Goal: Task Accomplishment & Management: Manage account settings

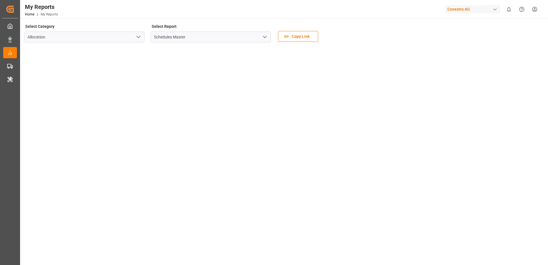
click at [450, 7] on div "Covestro AG" at bounding box center [472, 9] width 55 height 8
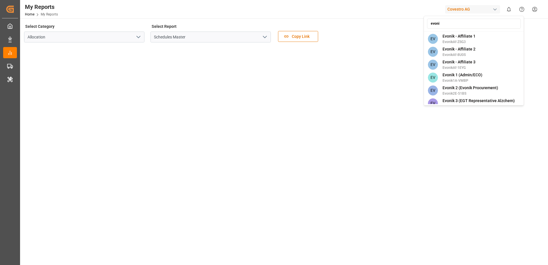
type input "evonik"
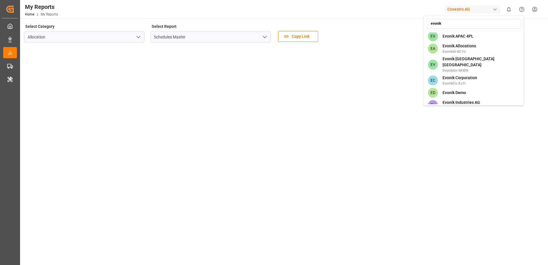
scroll to position [344, 0]
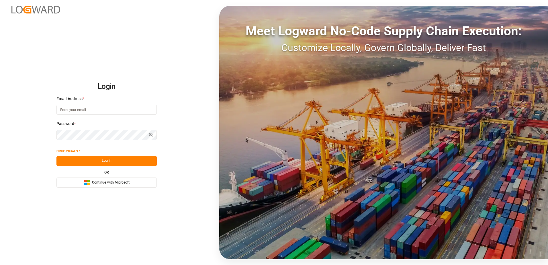
click at [101, 183] on span "Continue with Microsoft" at bounding box center [111, 182] width 38 height 5
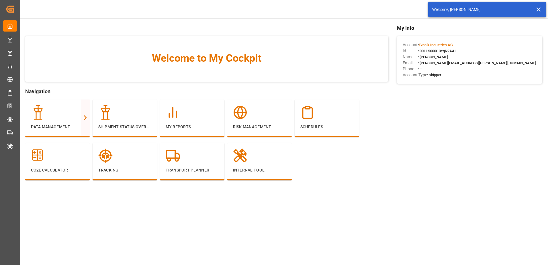
click at [541, 8] on icon at bounding box center [538, 9] width 7 height 7
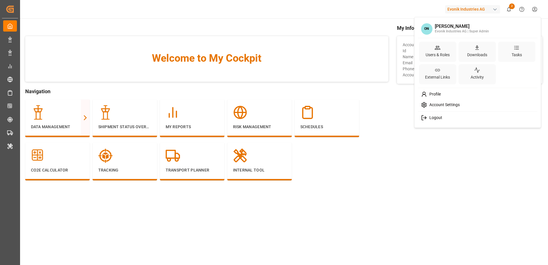
click at [533, 9] on html "Created by potrace 1.15, written by Peter Selinger 2001-2017 Created by potrace…" at bounding box center [274, 132] width 548 height 265
click at [451, 50] on div "Users & Roles" at bounding box center [437, 52] width 37 height 20
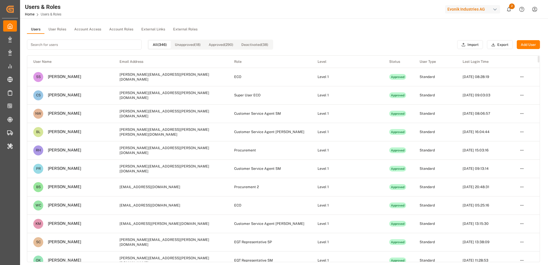
click at [118, 48] on input at bounding box center [84, 45] width 115 height 10
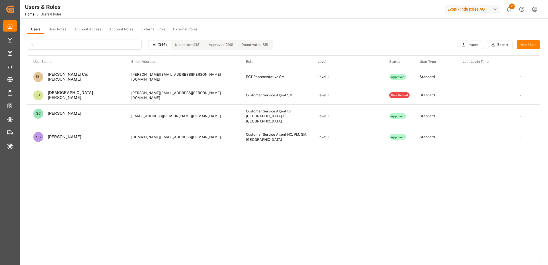
type input "s"
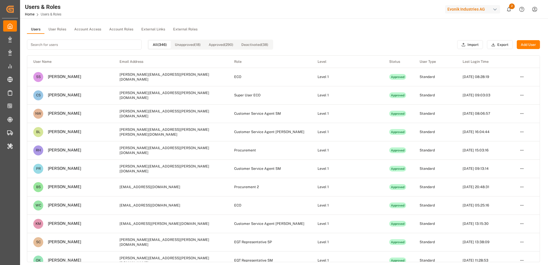
click at [478, 10] on div "Evonik Industries AG" at bounding box center [472, 9] width 55 height 8
type input "evonik us"
click at [475, 39] on div "EU Evonik US EvonikUS-4XPF" at bounding box center [474, 38] width 98 height 13
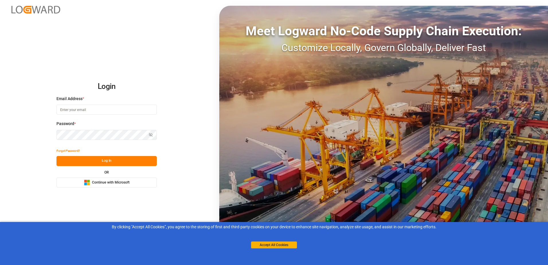
click at [100, 183] on span "Continue with Microsoft" at bounding box center [111, 182] width 38 height 5
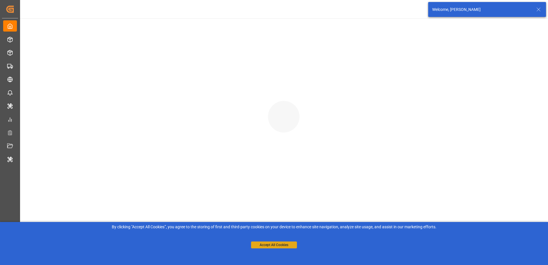
click at [264, 245] on button "Accept All Cookies" at bounding box center [274, 244] width 46 height 7
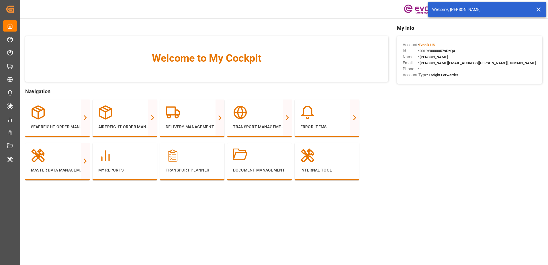
click at [538, 7] on icon at bounding box center [538, 9] width 7 height 7
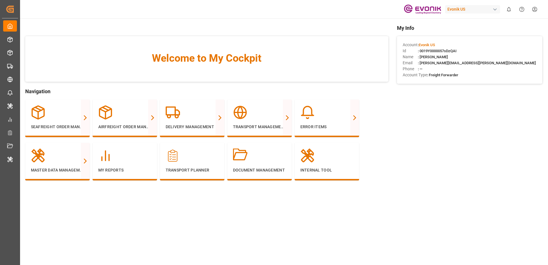
click at [536, 9] on html "Created by potrace 1.15, written by [PERSON_NAME] [DATE]-[DATE] Created by potr…" at bounding box center [274, 132] width 548 height 265
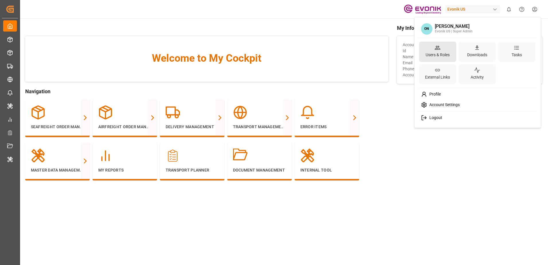
click at [447, 50] on div "Users & Roles" at bounding box center [437, 52] width 37 height 20
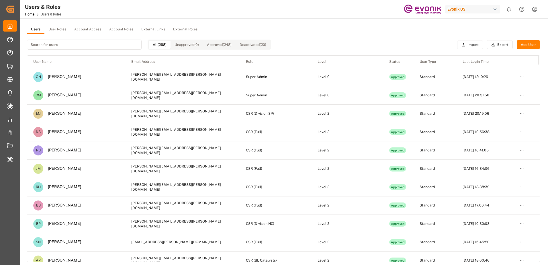
click at [115, 44] on input at bounding box center [84, 45] width 115 height 10
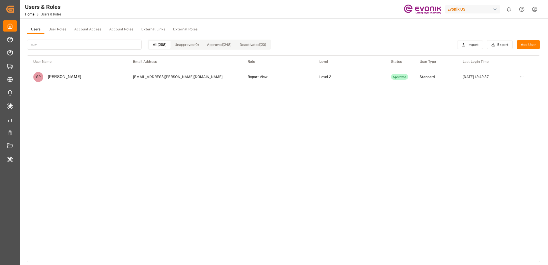
click at [494, 9] on div "button" at bounding box center [495, 10] width 6 height 6
type input "sum"
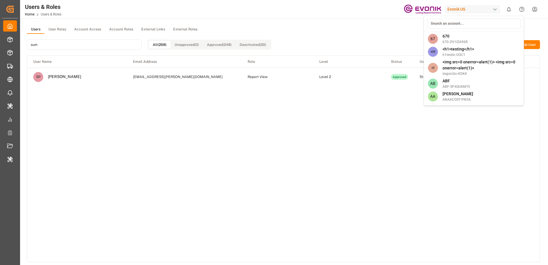
click at [473, 23] on input at bounding box center [474, 24] width 94 height 10
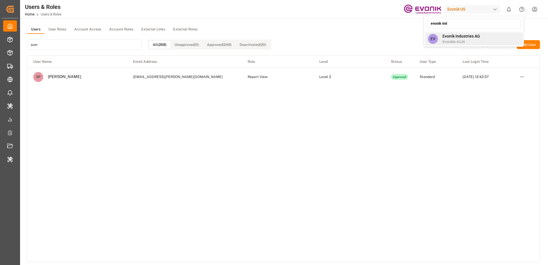
type input "evonik ind"
click at [470, 36] on span "Evonik Industries AG" at bounding box center [462, 36] width 38 height 6
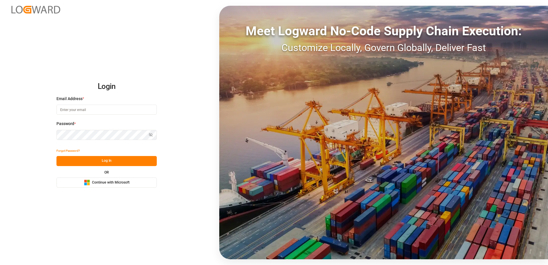
click at [93, 182] on span "Continue with Microsoft" at bounding box center [111, 182] width 38 height 5
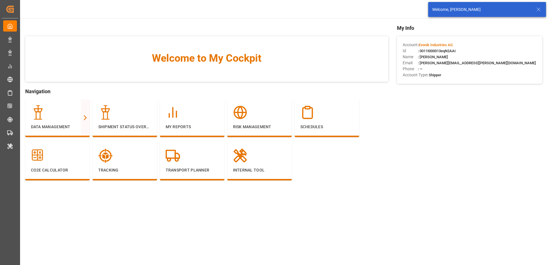
click at [536, 11] on icon at bounding box center [538, 9] width 7 height 7
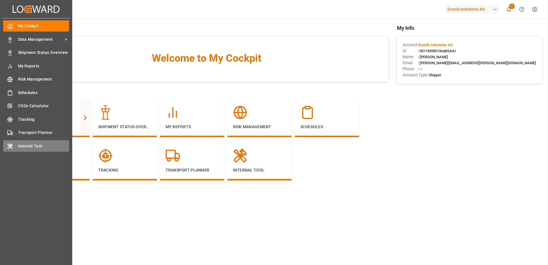
click at [13, 148] on div "Internal Tool Internal Tool" at bounding box center [36, 145] width 66 height 11
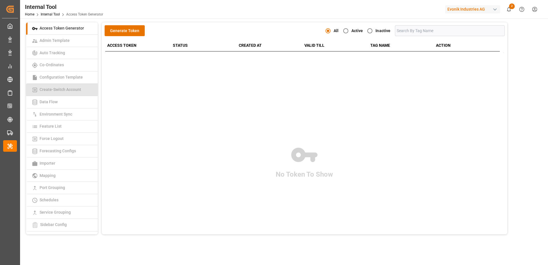
click at [76, 89] on span "Create-Switch Account" at bounding box center [60, 89] width 45 height 5
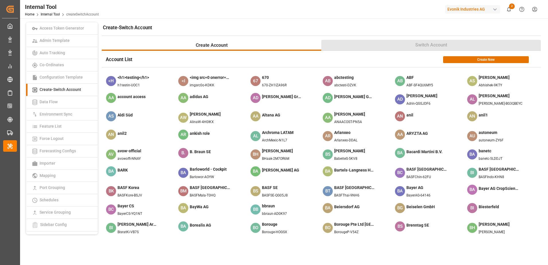
click at [360, 45] on button "Switch Account" at bounding box center [431, 45] width 220 height 11
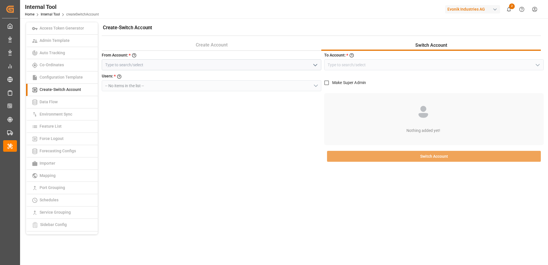
click at [319, 66] on button "open menu" at bounding box center [315, 64] width 9 height 9
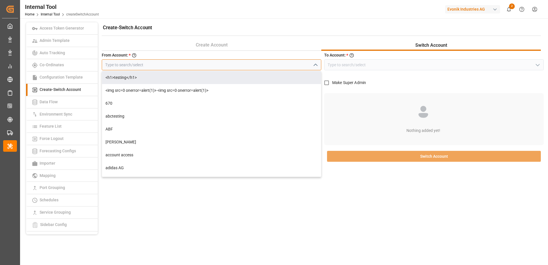
click at [246, 66] on input at bounding box center [212, 64] width 220 height 11
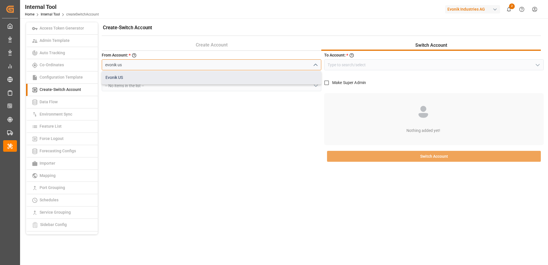
click at [244, 75] on div "Evonik US" at bounding box center [211, 77] width 219 height 13
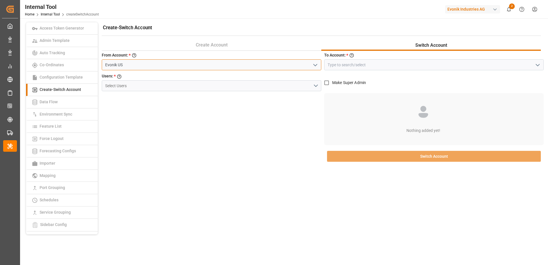
type input "Evonik US"
click at [246, 105] on div "From Account: * Account One Evonik US Users: * Users Select Users" at bounding box center [212, 108] width 220 height 112
click at [281, 85] on button "Select Users" at bounding box center [212, 85] width 220 height 11
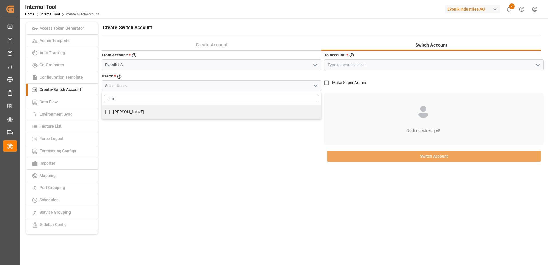
type input "sum"
click at [107, 111] on input "[PERSON_NAME]" at bounding box center [107, 111] width 11 height 11
checkbox input "true"
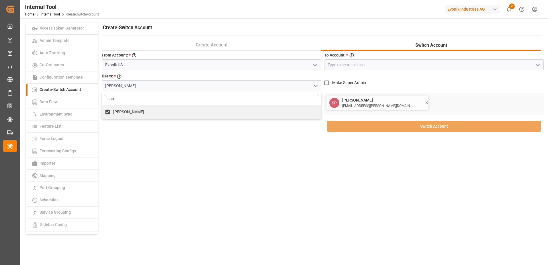
click at [160, 142] on div "Create-Switch Account Create Account Switch Account From Account: * Account One…" at bounding box center [321, 128] width 443 height 212
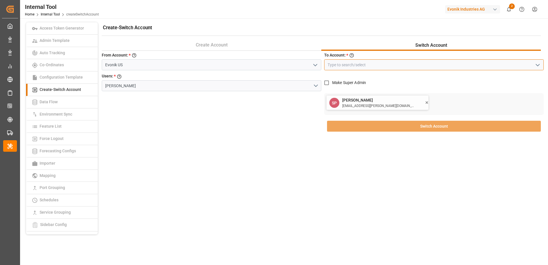
click at [373, 62] on input at bounding box center [434, 64] width 220 height 11
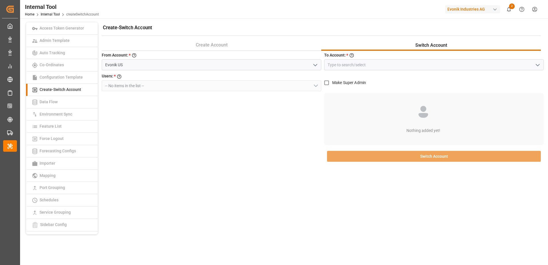
click at [539, 65] on icon "open menu" at bounding box center [537, 65] width 7 height 7
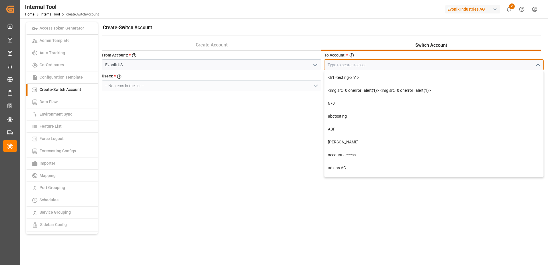
click at [474, 66] on input at bounding box center [434, 64] width 220 height 11
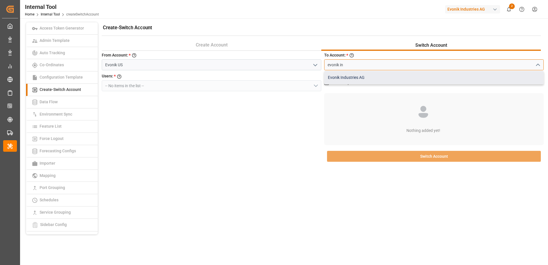
click at [451, 75] on div "Evonik Industries AG" at bounding box center [433, 77] width 219 height 13
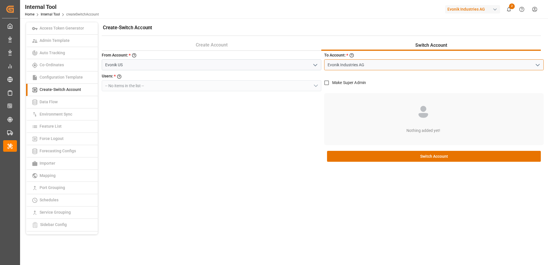
type input "Evonik Industries AG"
drag, startPoint x: 267, startPoint y: 122, endPoint x: 323, endPoint y: 89, distance: 65.0
click at [269, 121] on div "From Account: * Account One Evonik US Users: * Users -- No items in the list --" at bounding box center [212, 108] width 220 height 112
click at [297, 111] on div "From Account: * Account One Evonik US Users: * Users -- No items in the list --" at bounding box center [212, 108] width 220 height 112
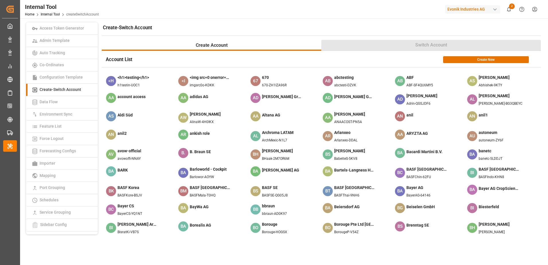
click at [467, 42] on button "Switch Account" at bounding box center [431, 45] width 220 height 11
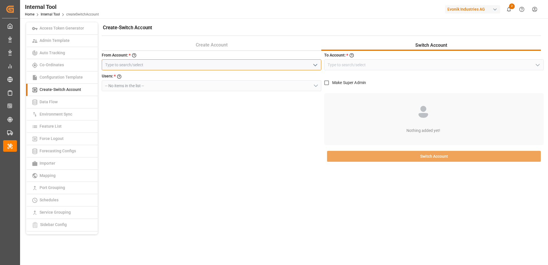
click at [283, 65] on input at bounding box center [212, 64] width 220 height 11
click at [316, 66] on icon "open menu" at bounding box center [315, 65] width 7 height 7
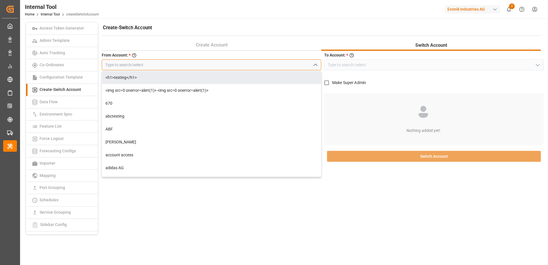
click at [255, 66] on input at bounding box center [212, 64] width 220 height 11
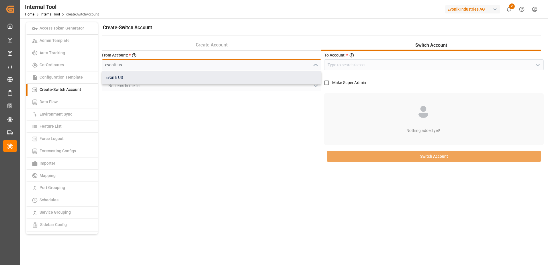
click at [252, 76] on div "Evonik US" at bounding box center [211, 77] width 219 height 13
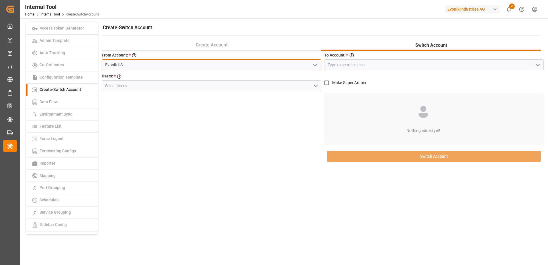
type input "Evonik US"
click at [371, 66] on input at bounding box center [434, 64] width 220 height 11
click at [536, 64] on icon "open menu" at bounding box center [537, 65] width 7 height 7
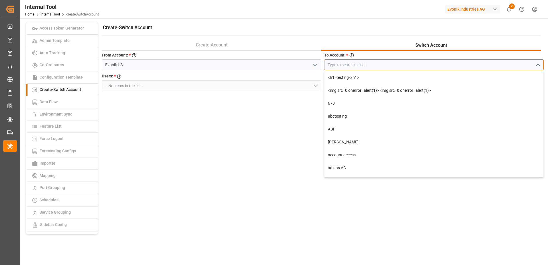
click at [449, 69] on input at bounding box center [434, 64] width 220 height 11
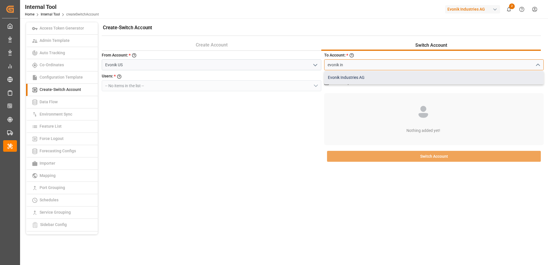
click at [443, 78] on div "Evonik Industries AG" at bounding box center [433, 77] width 219 height 13
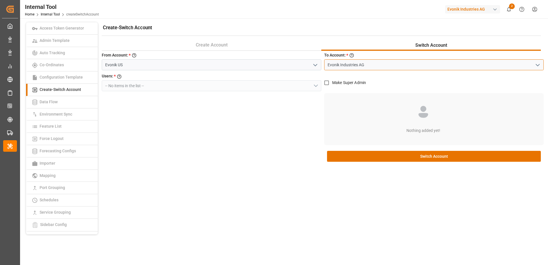
type input "Evonik Industries AG"
click at [275, 119] on div "From Account: * Account One Evonik US Users: * Users -- No items in the list --" at bounding box center [212, 108] width 220 height 112
click at [453, 10] on div "Evonik Industries AG" at bounding box center [472, 9] width 55 height 8
type input "evonik us"
click at [457, 38] on span "Evonik US" at bounding box center [455, 36] width 24 height 6
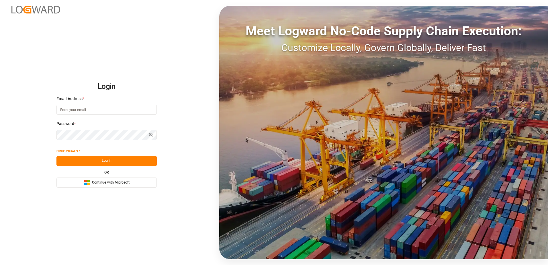
click at [88, 184] on rect at bounding box center [88, 184] width 3 height 3
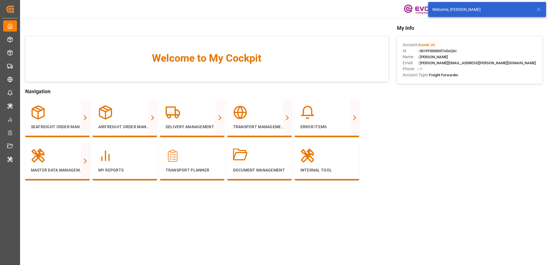
click at [536, 10] on icon at bounding box center [538, 9] width 7 height 7
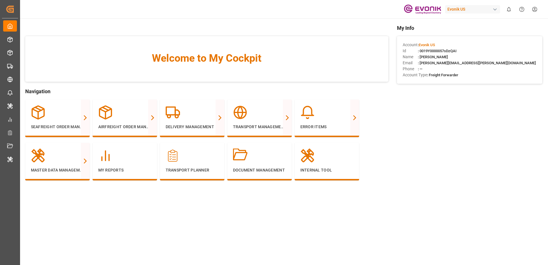
click at [533, 9] on html "Created by potrace 1.15, written by [PERSON_NAME] [DATE]-[DATE] Created by potr…" at bounding box center [274, 132] width 548 height 265
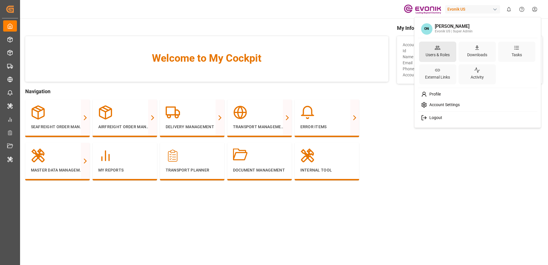
click at [441, 51] on div "Users & Roles" at bounding box center [438, 55] width 26 height 8
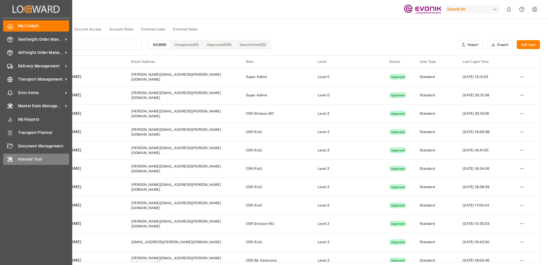
click at [14, 159] on div "Internal Tool Internal Tool" at bounding box center [36, 159] width 66 height 11
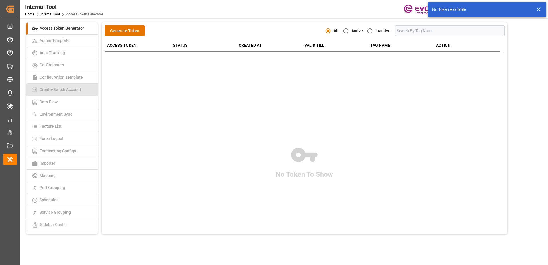
click at [73, 88] on span "Create-Switch Account" at bounding box center [60, 89] width 45 height 5
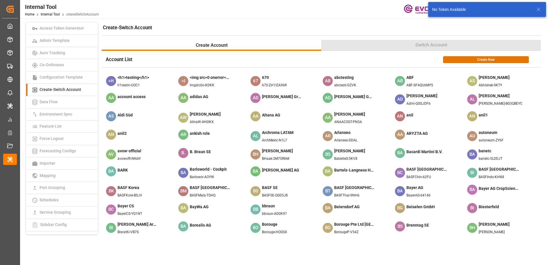
click at [409, 45] on button "Switch Account" at bounding box center [431, 45] width 220 height 11
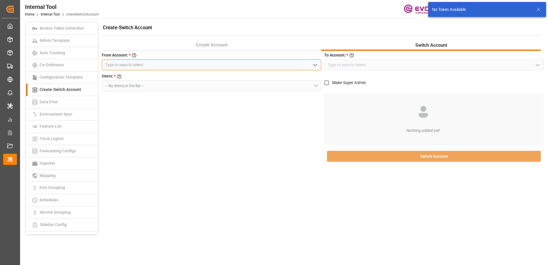
click at [237, 68] on input at bounding box center [212, 64] width 220 height 11
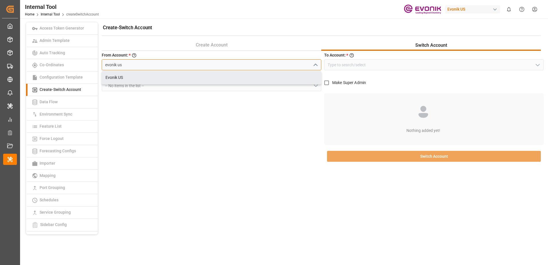
drag, startPoint x: 228, startPoint y: 78, endPoint x: 234, endPoint y: 88, distance: 11.5
click at [227, 78] on div "Evonik US" at bounding box center [211, 77] width 219 height 13
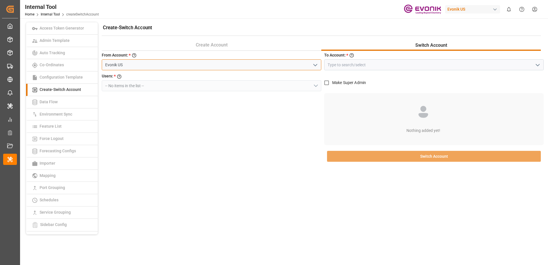
type input "Evonik US"
click at [243, 117] on div "From Account: * Account One Evonik US Users: * Users -- No items in the list --" at bounding box center [212, 108] width 220 height 112
click at [398, 62] on input at bounding box center [434, 64] width 220 height 11
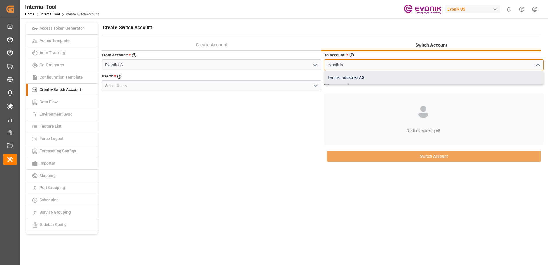
click at [388, 74] on div "Evonik Industries AG" at bounding box center [433, 77] width 219 height 13
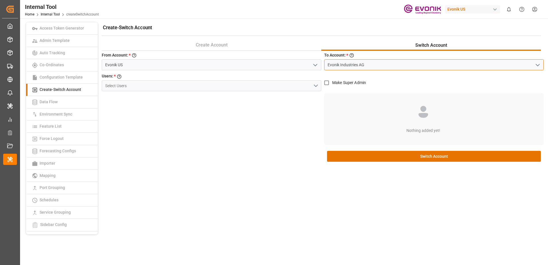
type input "Evonik Industries AG"
click at [316, 87] on button "Select Users" at bounding box center [212, 85] width 220 height 11
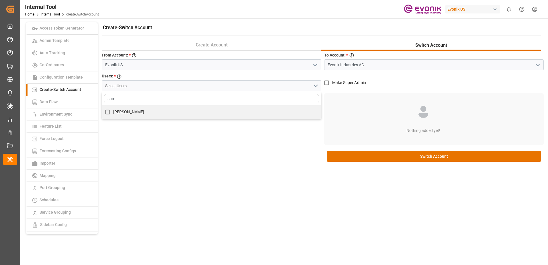
type input "sum"
click at [132, 109] on span "[PERSON_NAME]" at bounding box center [128, 111] width 31 height 5
click at [113, 109] on input "[PERSON_NAME]" at bounding box center [107, 111] width 11 height 11
checkbox input "true"
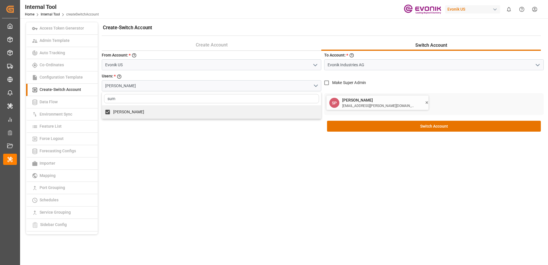
click at [205, 136] on div "Create-Switch Account Create Account Switch Account From Account: * Account One…" at bounding box center [321, 128] width 443 height 212
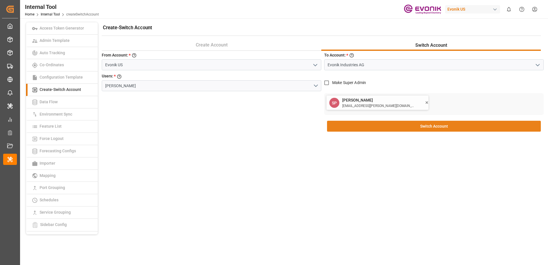
click at [343, 125] on button "Switch Account" at bounding box center [434, 126] width 214 height 11
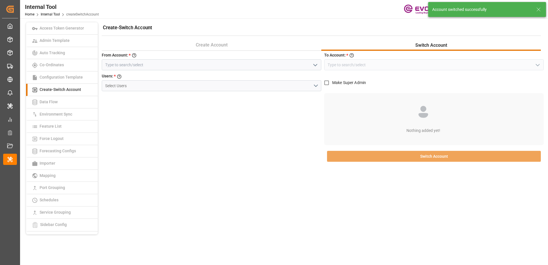
click at [537, 9] on icon at bounding box center [538, 9] width 7 height 7
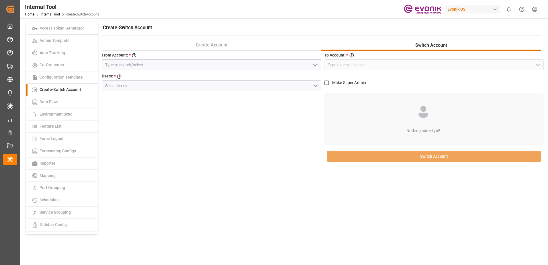
click at [472, 7] on body "Created by potrace 1.15, written by Peter Selinger 2001-2017 Created by potrace…" at bounding box center [274, 132] width 548 height 265
click at [470, 7] on div "Evonik US" at bounding box center [472, 9] width 55 height 8
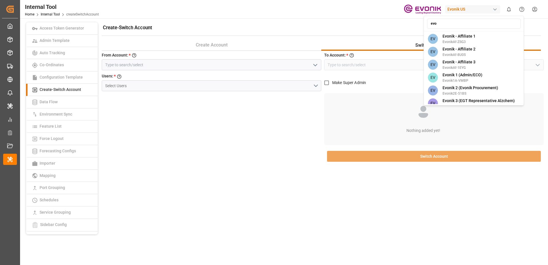
type input "evon"
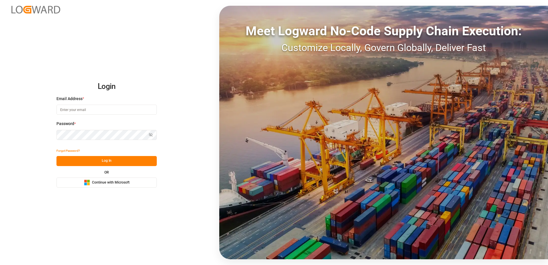
click at [88, 182] on rect at bounding box center [88, 181] width 3 height 3
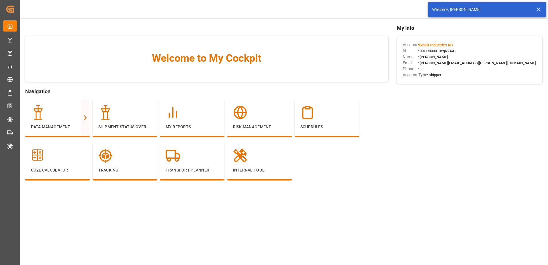
click at [538, 9] on icon at bounding box center [538, 9] width 7 height 7
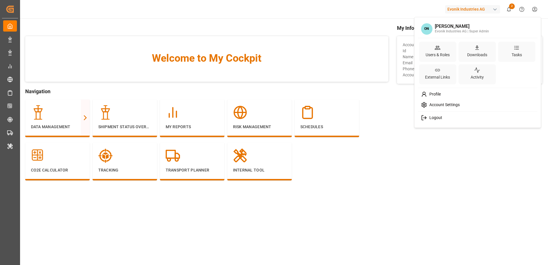
click at [535, 10] on html "Created by potrace 1.15, written by [PERSON_NAME] [DATE]-[DATE] Created by potr…" at bounding box center [274, 132] width 548 height 265
click at [457, 51] on div "Users & Roles Downloads Tasks External Links Activity" at bounding box center [478, 63] width 118 height 48
click at [453, 50] on div "Users & Roles" at bounding box center [437, 52] width 37 height 20
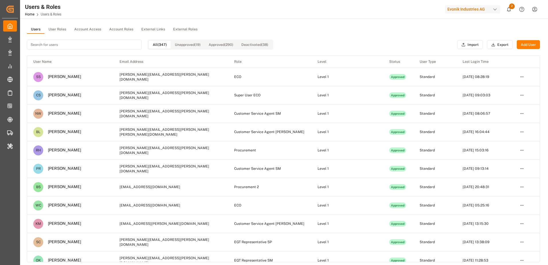
click at [65, 28] on button "User Roles" at bounding box center [57, 29] width 26 height 9
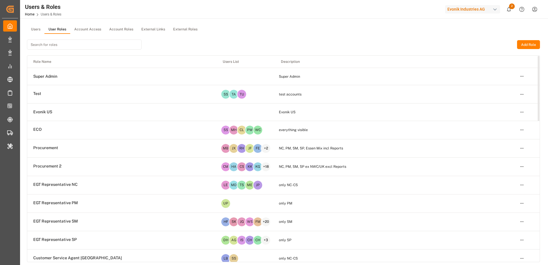
click at [36, 30] on button "Users" at bounding box center [35, 29] width 17 height 9
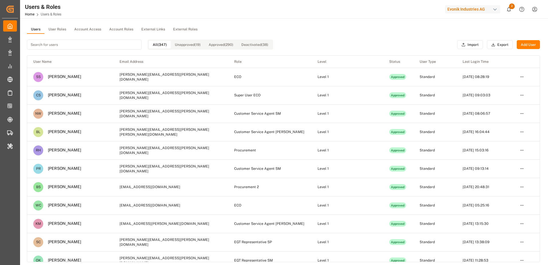
click at [51, 45] on input at bounding box center [84, 45] width 115 height 10
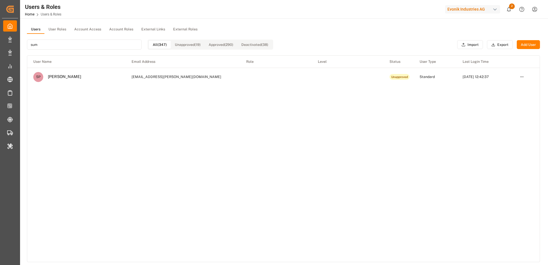
type input "sum"
click at [522, 75] on html "Created by potrace 1.15, written by [PERSON_NAME] [DATE]-[DATE] Created by potr…" at bounding box center [274, 132] width 548 height 265
click at [474, 88] on html "Created by potrace 1.15, written by [PERSON_NAME] [DATE]-[DATE] Created by potr…" at bounding box center [274, 132] width 548 height 265
click at [524, 77] on html "Created by potrace 1.15, written by [PERSON_NAME] [DATE]-[DATE] Created by potr…" at bounding box center [274, 132] width 548 height 265
click at [511, 85] on div "Edit" at bounding box center [510, 87] width 30 height 8
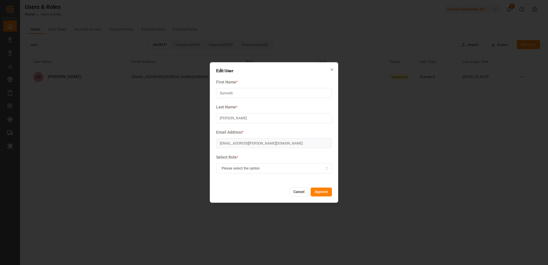
click at [325, 170] on icon "button" at bounding box center [327, 168] width 4 height 5
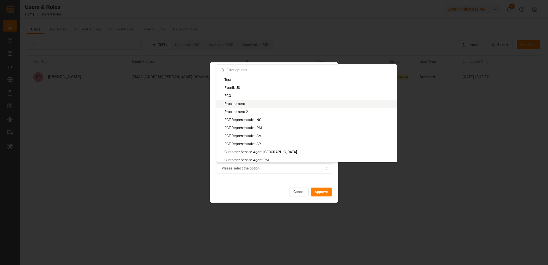
click at [276, 101] on div "Procurement" at bounding box center [306, 104] width 180 height 8
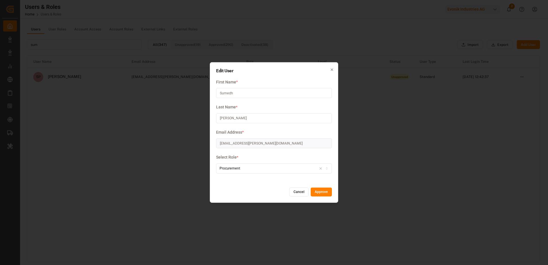
click at [320, 193] on button "Approve" at bounding box center [321, 191] width 21 height 9
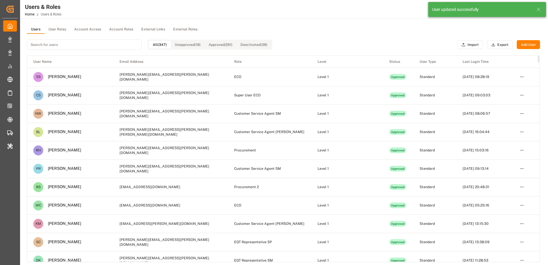
click at [75, 45] on input at bounding box center [84, 45] width 115 height 10
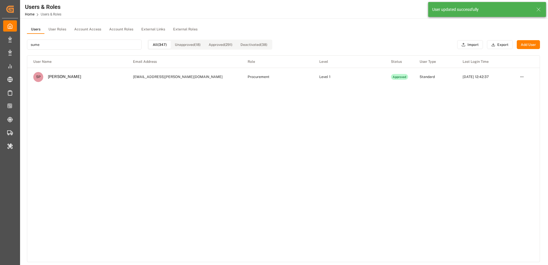
type input "sume"
click at [321, 159] on div "User Name Email Address Role Level Status User Type Last Login Time SP [PERSON_…" at bounding box center [283, 159] width 512 height 206
